Goal: Task Accomplishment & Management: Complete application form

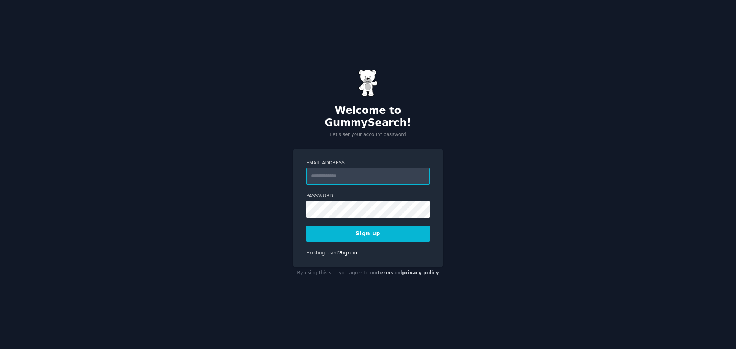
click at [320, 168] on input "Email Address" at bounding box center [367, 176] width 123 height 17
type input "**********"
click at [342, 231] on button "Sign up" at bounding box center [367, 234] width 123 height 16
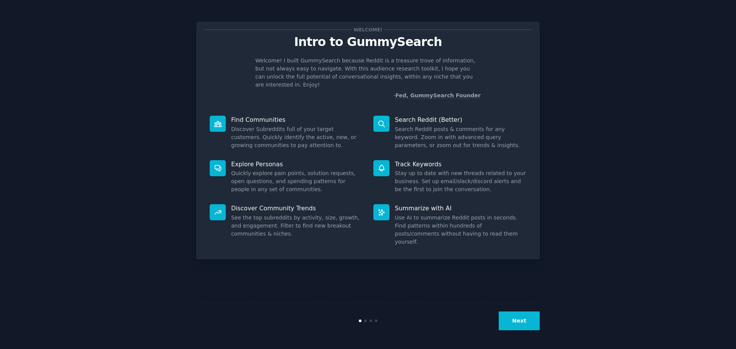
click at [515, 319] on button "Next" at bounding box center [519, 321] width 41 height 19
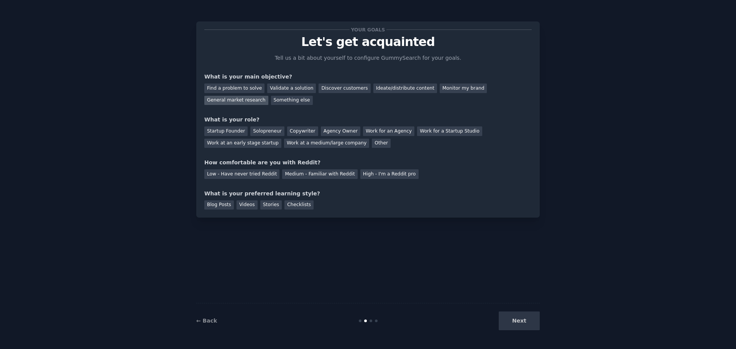
click at [268, 96] on div "General market research" at bounding box center [236, 101] width 64 height 10
click at [281, 139] on div "Work at an early stage startup" at bounding box center [242, 144] width 77 height 10
click at [369, 175] on div "High - I'm a Reddit pro" at bounding box center [389, 174] width 58 height 10
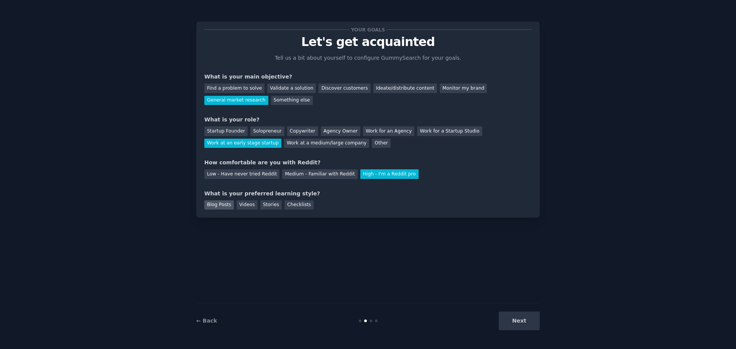
click at [222, 207] on div "Blog Posts" at bounding box center [219, 206] width 30 height 10
click at [248, 206] on div "Videos" at bounding box center [247, 206] width 21 height 10
drag, startPoint x: 265, startPoint y: 205, endPoint x: 289, endPoint y: 205, distance: 24.5
click at [266, 205] on div "Stories" at bounding box center [270, 206] width 21 height 10
click at [291, 205] on div "Checklists" at bounding box center [298, 206] width 29 height 10
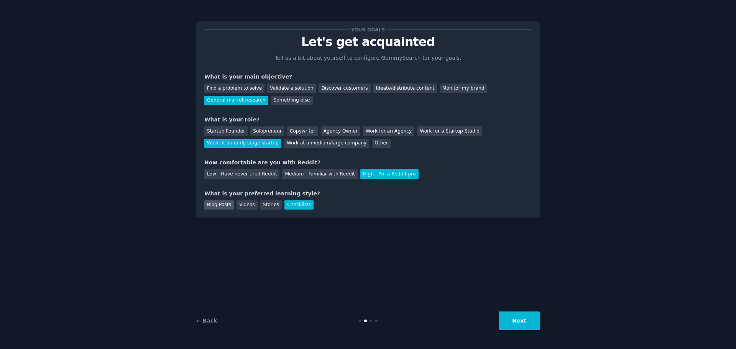
click at [224, 206] on div "Blog Posts" at bounding box center [219, 206] width 30 height 10
click at [524, 319] on button "Next" at bounding box center [519, 321] width 41 height 19
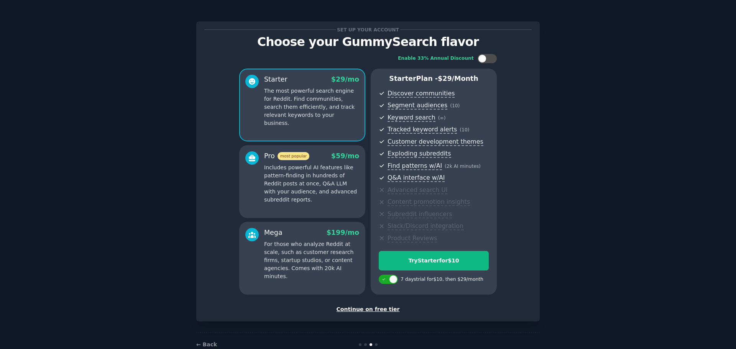
click at [357, 313] on div "Continue on free tier" at bounding box center [367, 310] width 327 height 8
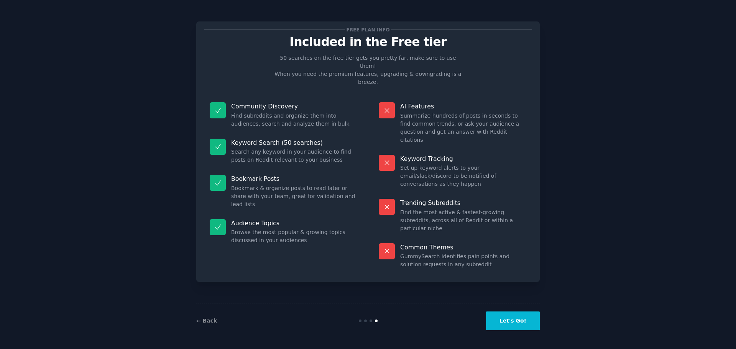
click at [515, 317] on button "Let's Go!" at bounding box center [513, 321] width 54 height 19
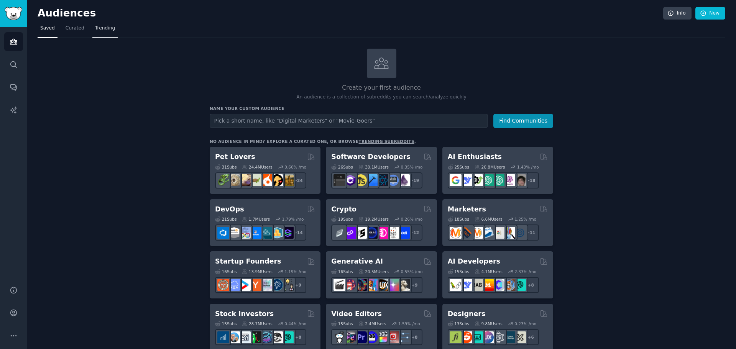
click at [102, 33] on link "Trending" at bounding box center [104, 30] width 25 height 16
